Goal: Navigation & Orientation: Find specific page/section

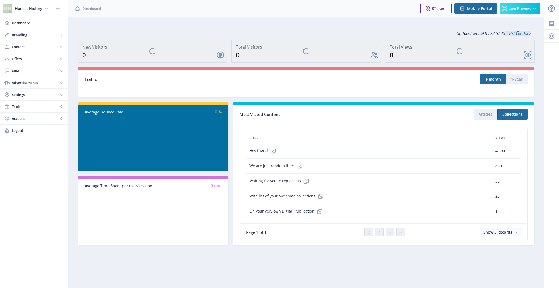
click at [27, 45] on span "Content" at bounding box center [35, 46] width 47 height 5
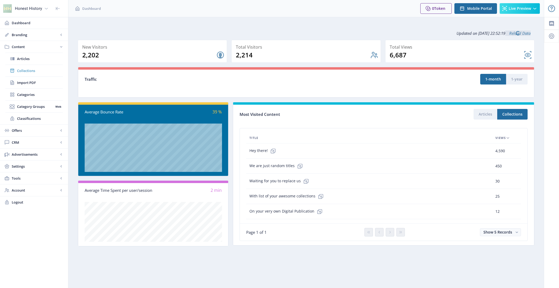
click at [36, 69] on span "Collections" at bounding box center [40, 70] width 46 height 5
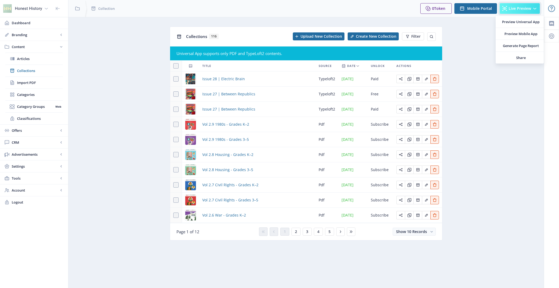
click at [519, 12] on button "Live Preview" at bounding box center [519, 8] width 40 height 11
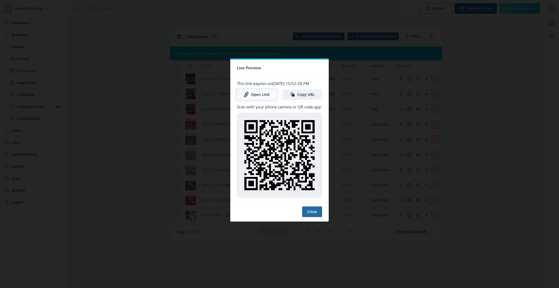
click at [250, 95] on link "Open Link" at bounding box center [256, 94] width 39 height 11
click at [313, 208] on nb-card-footer "Close" at bounding box center [279, 211] width 98 height 19
click at [313, 217] on button "Close" at bounding box center [312, 212] width 20 height 11
